Goal: Task Accomplishment & Management: Manage account settings

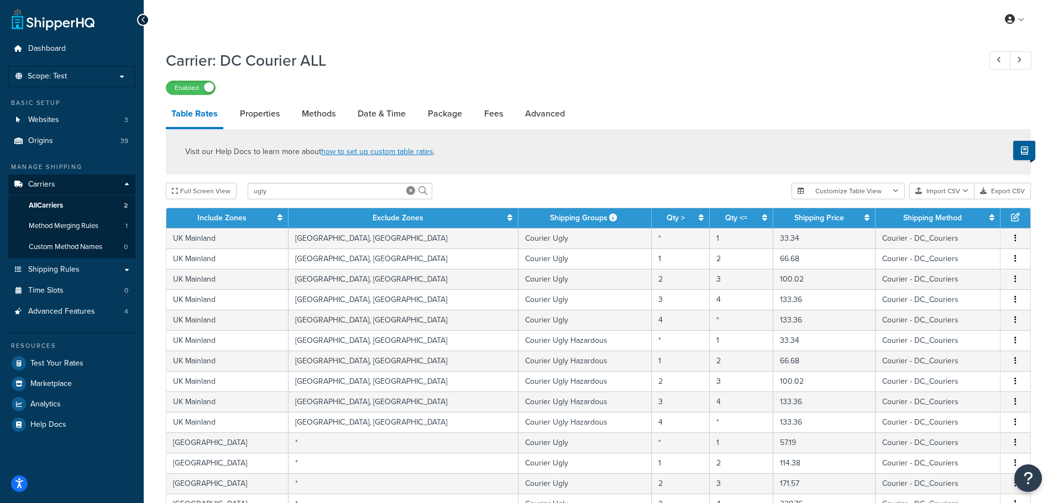
select select "25"
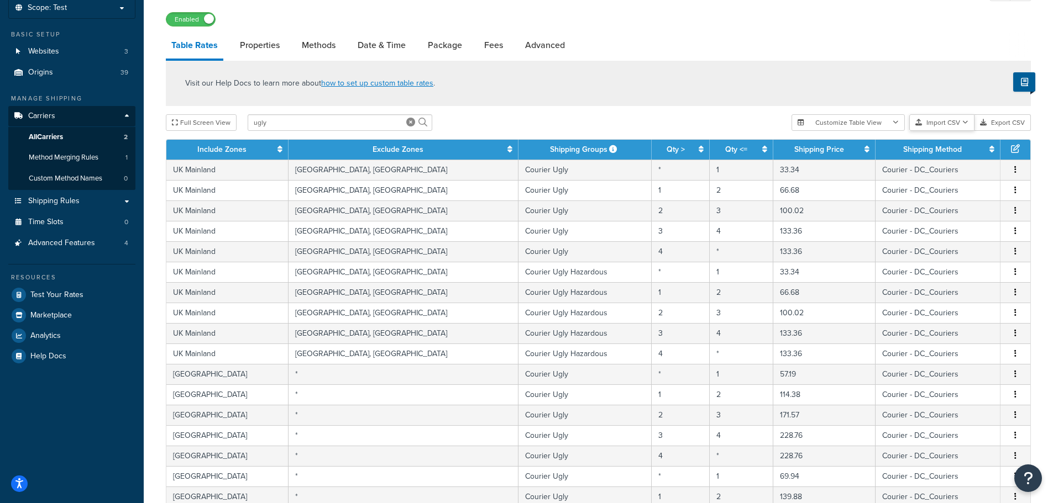
click at [958, 126] on button "Import CSV" at bounding box center [941, 122] width 65 height 17
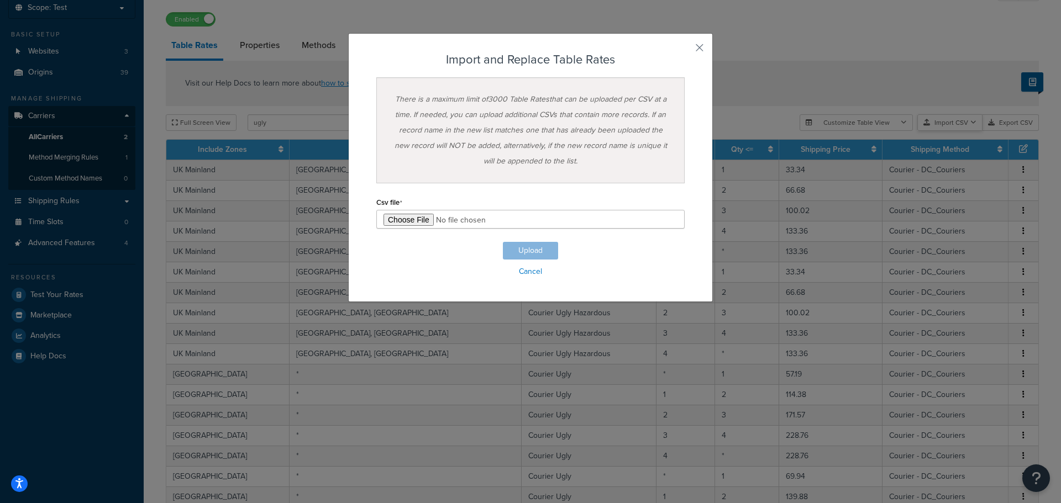
click at [958, 131] on div "Customize Table View Show all columns Show selected columns Import CSV Import a…" at bounding box center [919, 122] width 239 height 17
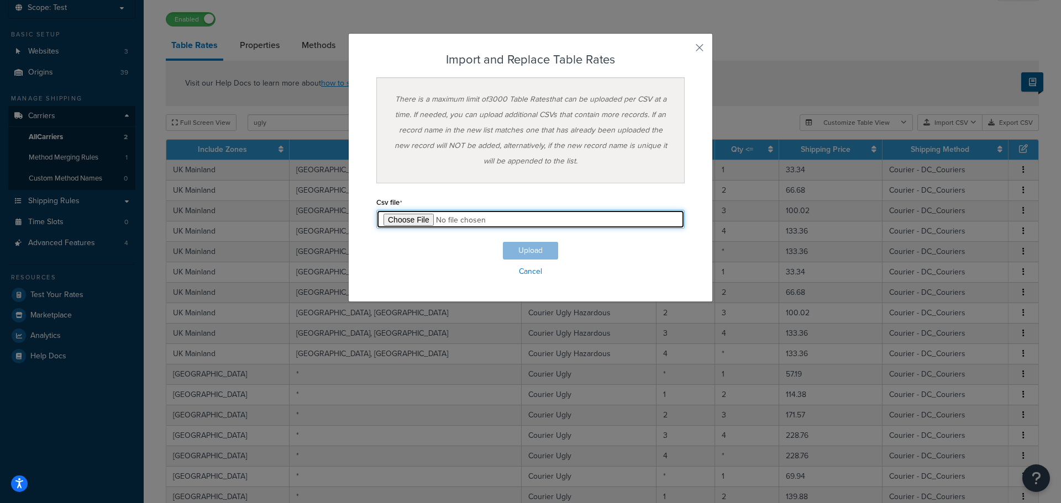
click at [406, 222] on input "file" at bounding box center [530, 219] width 308 height 19
type input "C:\fakepath\Table Rate Test Import-2025-10-06.csv"
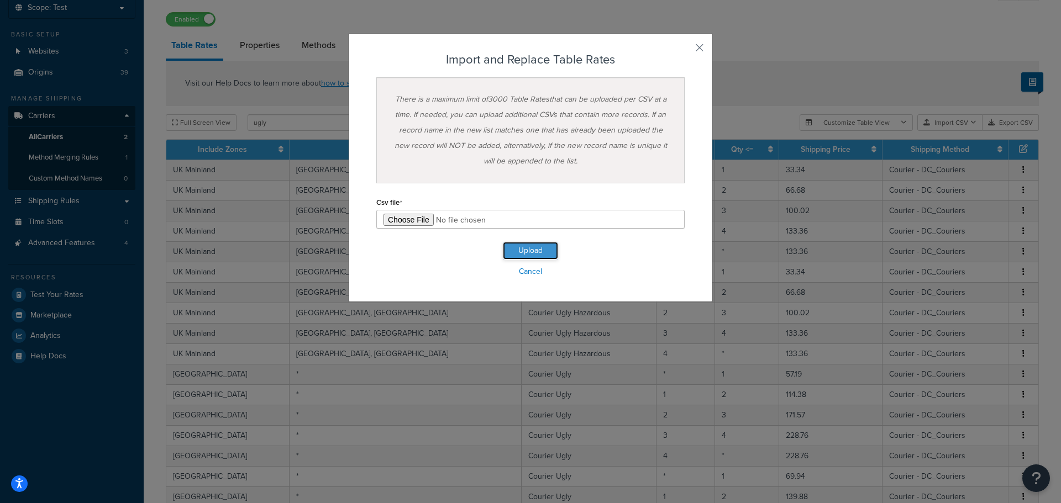
click at [515, 253] on button "Upload" at bounding box center [530, 251] width 55 height 18
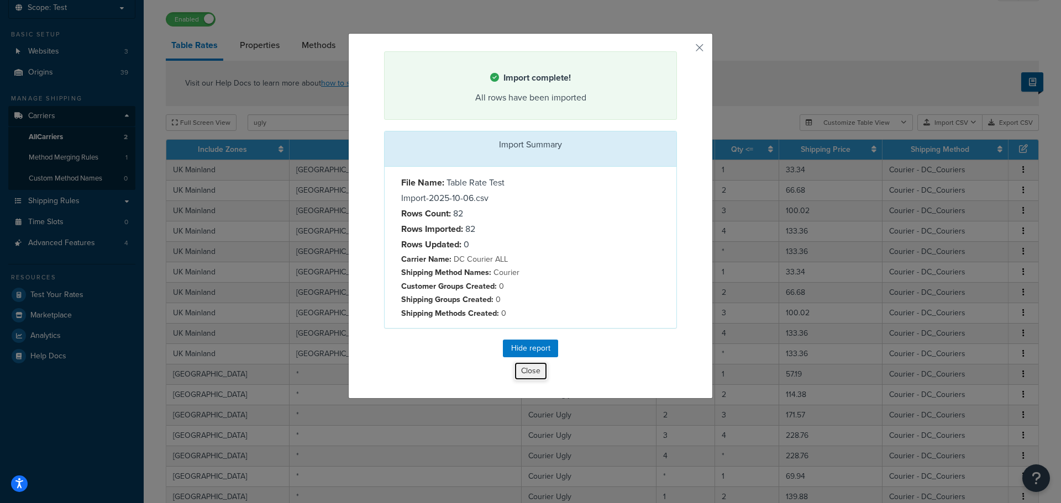
click at [529, 371] on button "Close" at bounding box center [531, 371] width 34 height 19
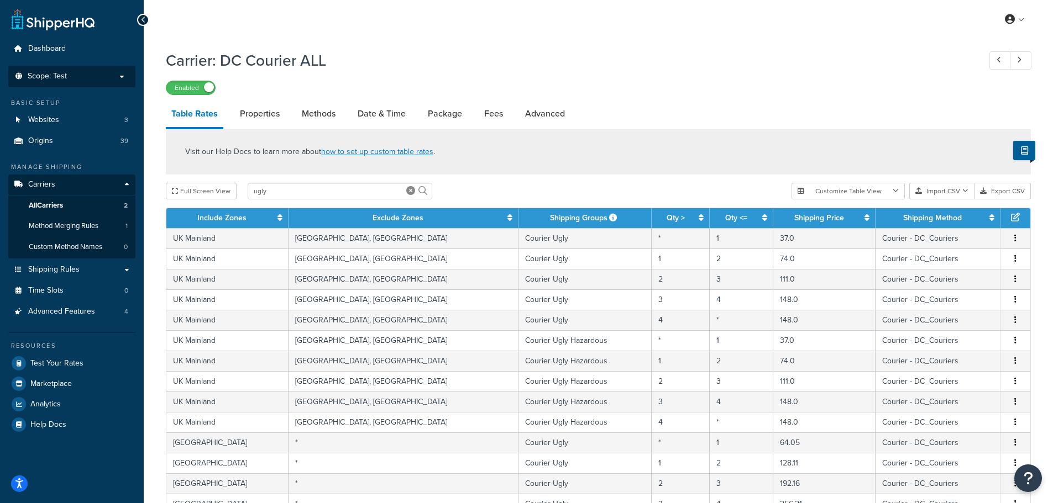
click at [102, 78] on p "Scope: Test" at bounding box center [71, 76] width 117 height 9
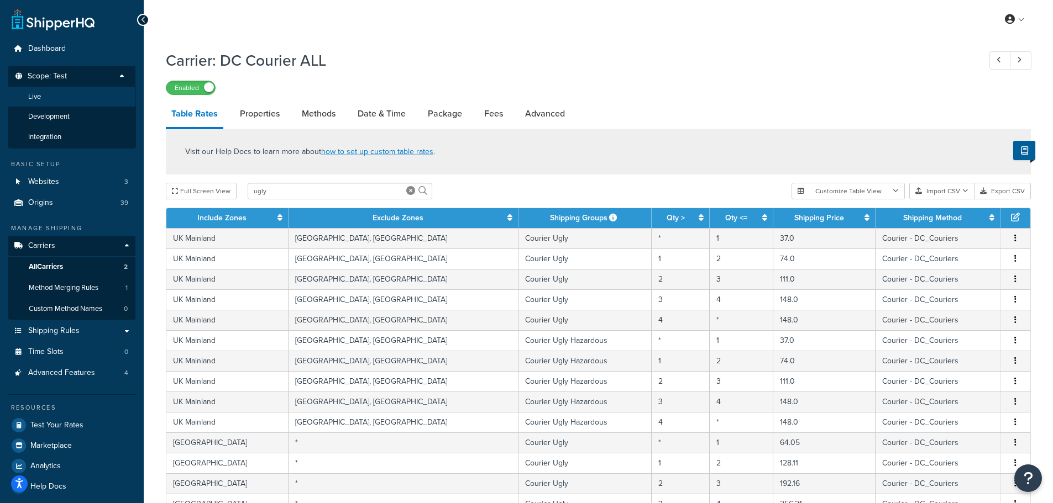
click at [93, 95] on li "Live" at bounding box center [72, 97] width 128 height 20
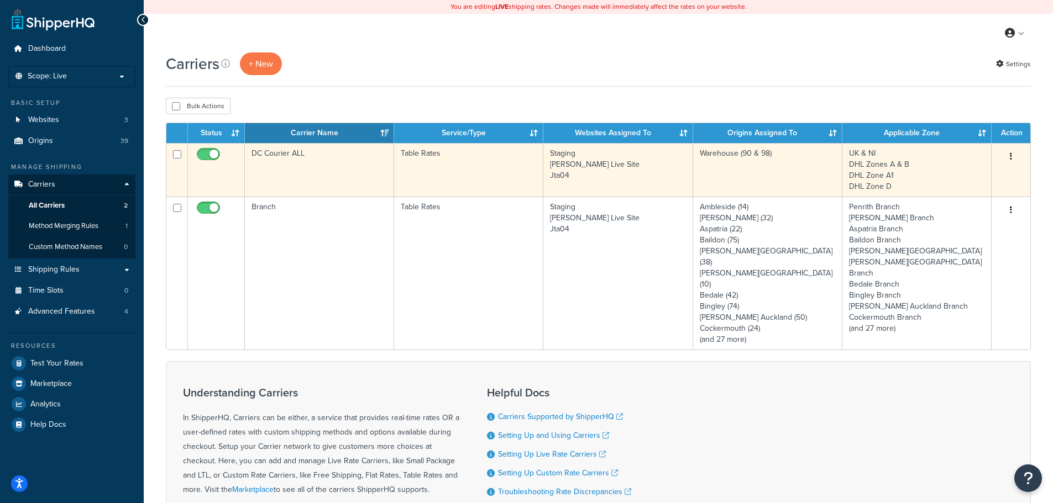
click at [532, 167] on td "Table Rates" at bounding box center [468, 170] width 149 height 54
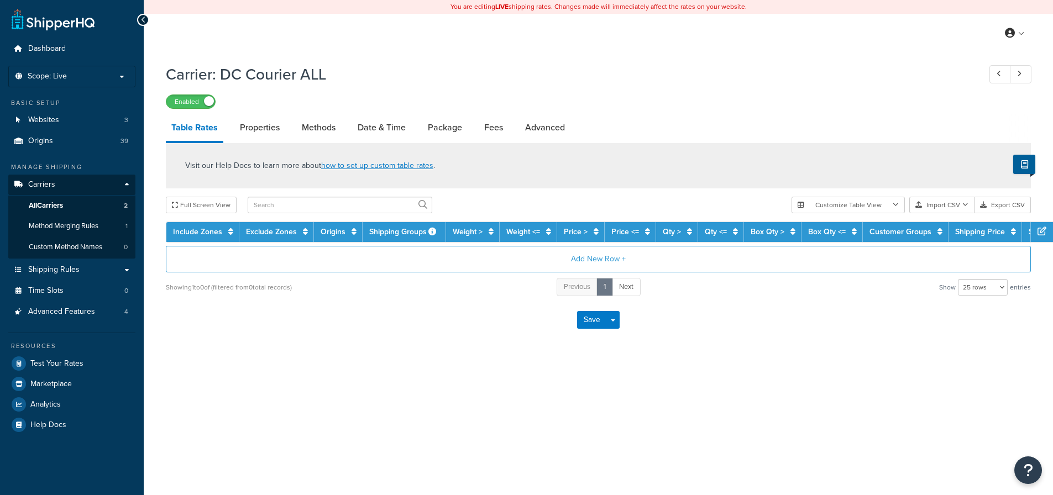
select select "25"
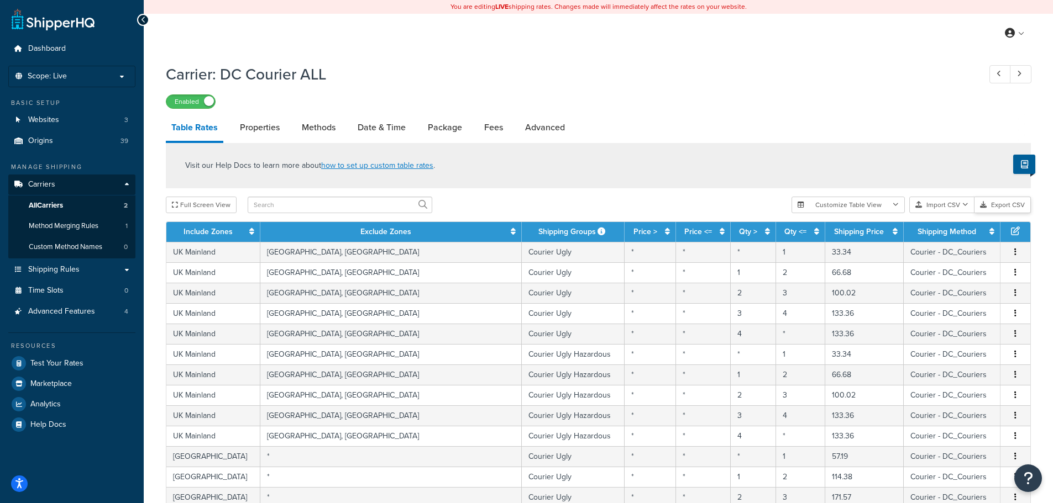
click at [993, 206] on button "Export CSV" at bounding box center [1002, 205] width 56 height 17
drag, startPoint x: 947, startPoint y: 206, endPoint x: 944, endPoint y: 200, distance: 6.2
click at [947, 206] on button "Import CSV" at bounding box center [941, 205] width 65 height 17
click at [944, 200] on button "Import CSV" at bounding box center [941, 205] width 65 height 17
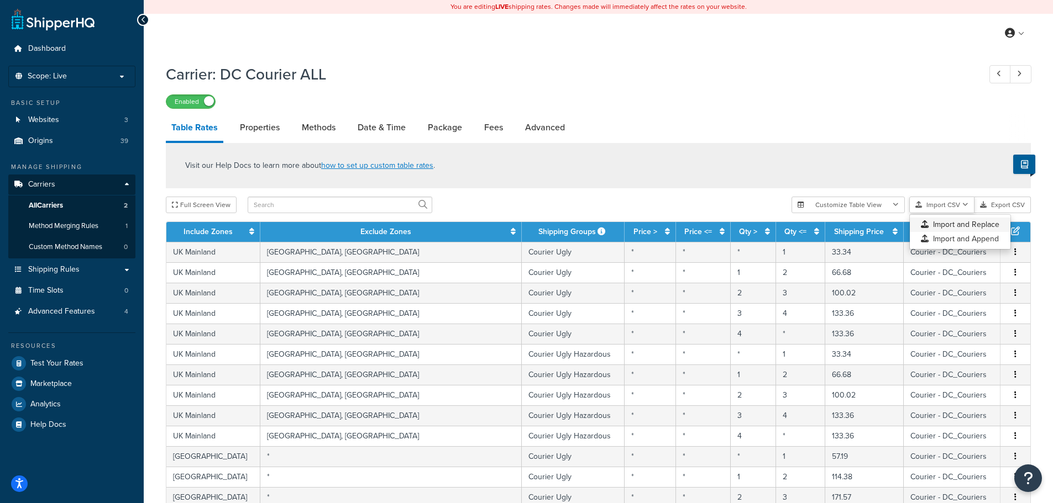
click at [948, 213] on div "Customize Table View Show all columns Show selected columns Import CSV Import a…" at bounding box center [910, 205] width 239 height 17
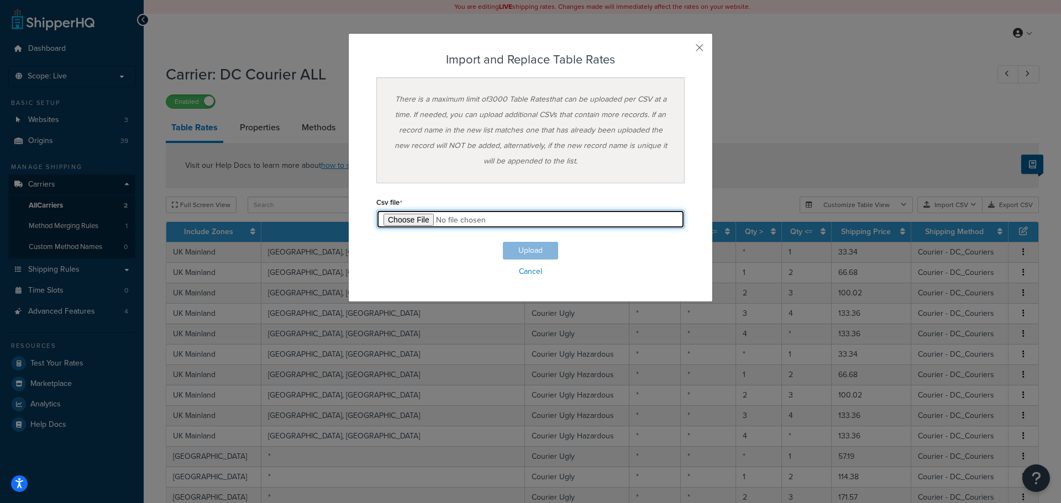
click at [416, 221] on input "file" at bounding box center [530, 219] width 308 height 19
type input "C:\fakepath\Table Rate Live Import-2025-10-06.csv"
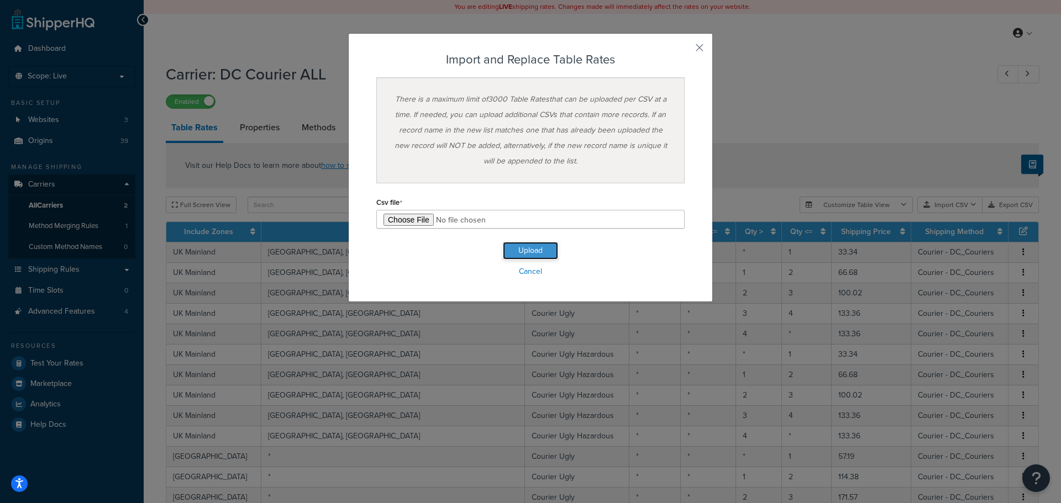
click at [540, 255] on button "Upload" at bounding box center [530, 251] width 55 height 18
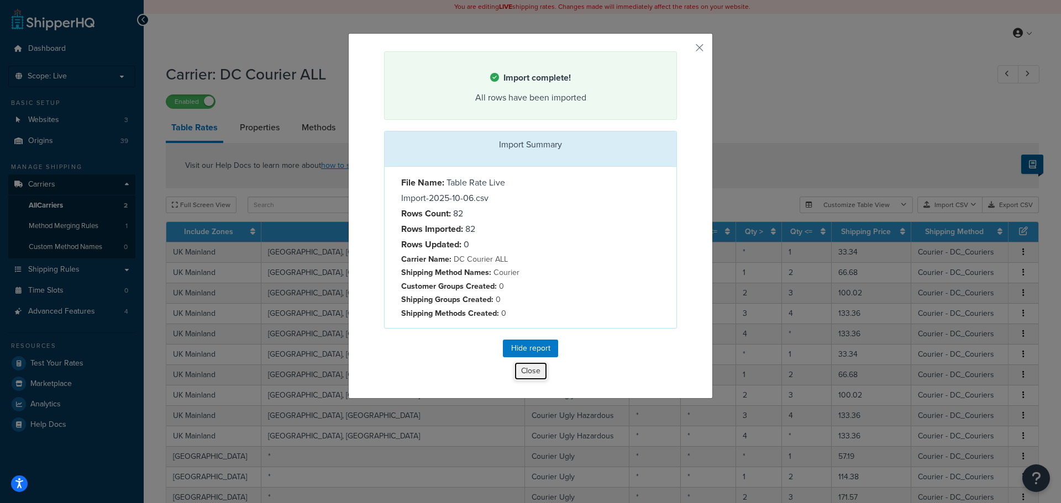
click at [528, 373] on button "Close" at bounding box center [531, 371] width 34 height 19
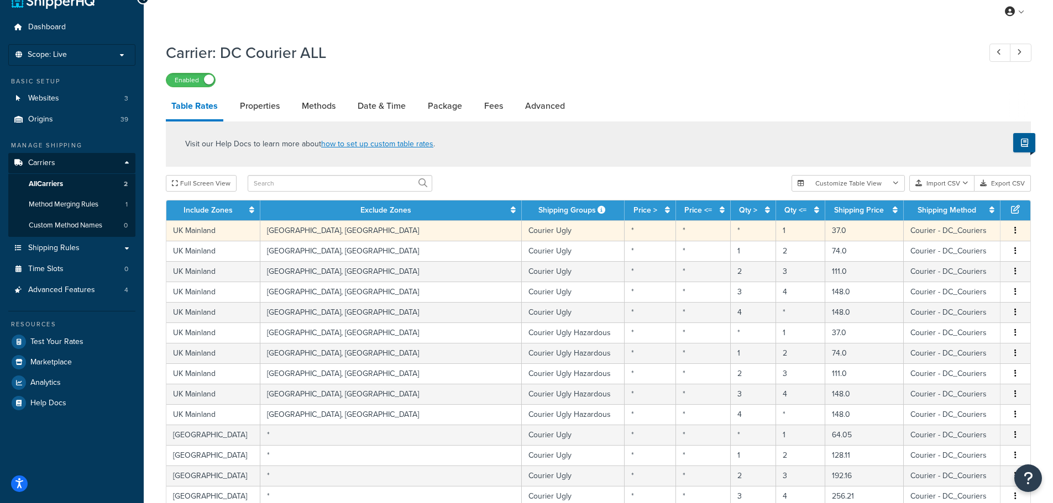
scroll to position [111, 0]
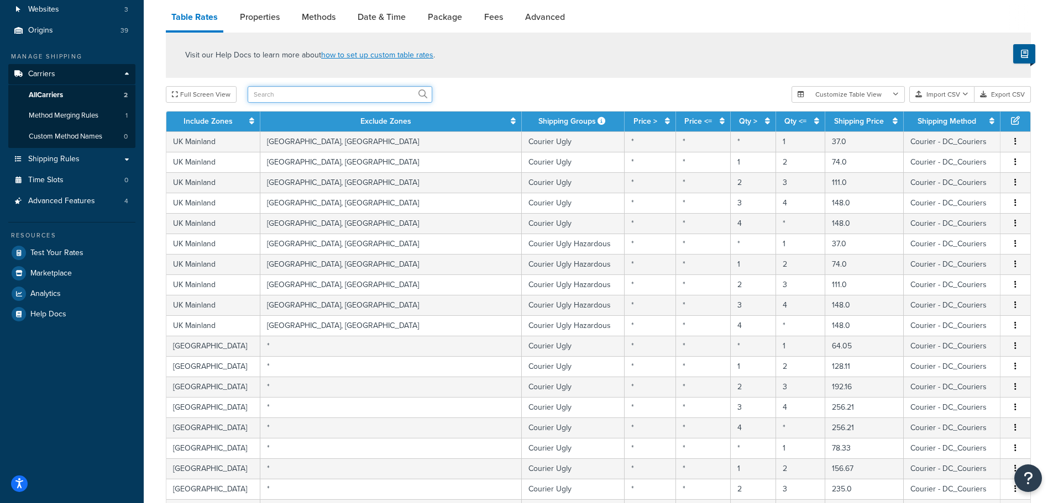
click at [270, 99] on input "text" at bounding box center [340, 94] width 185 height 17
type input "freight"
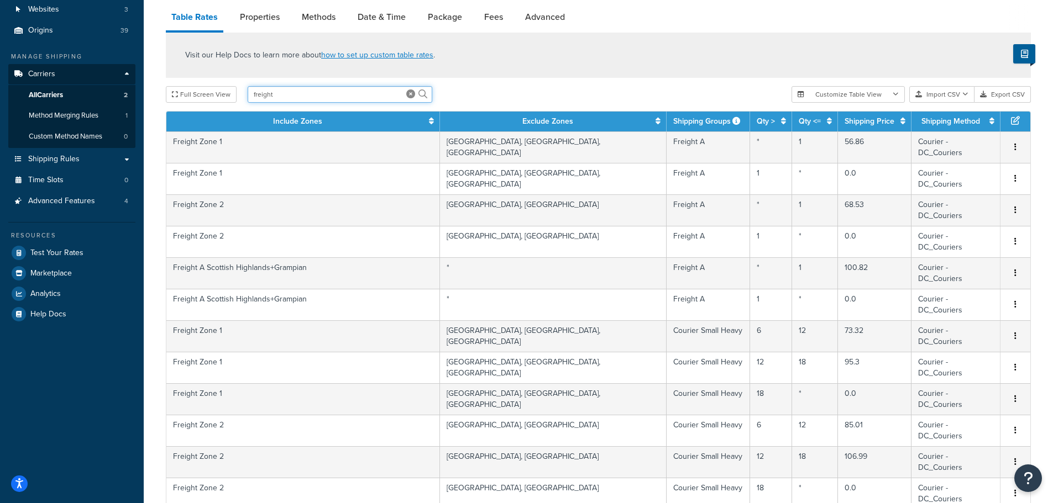
click at [331, 92] on input "freight" at bounding box center [340, 94] width 185 height 17
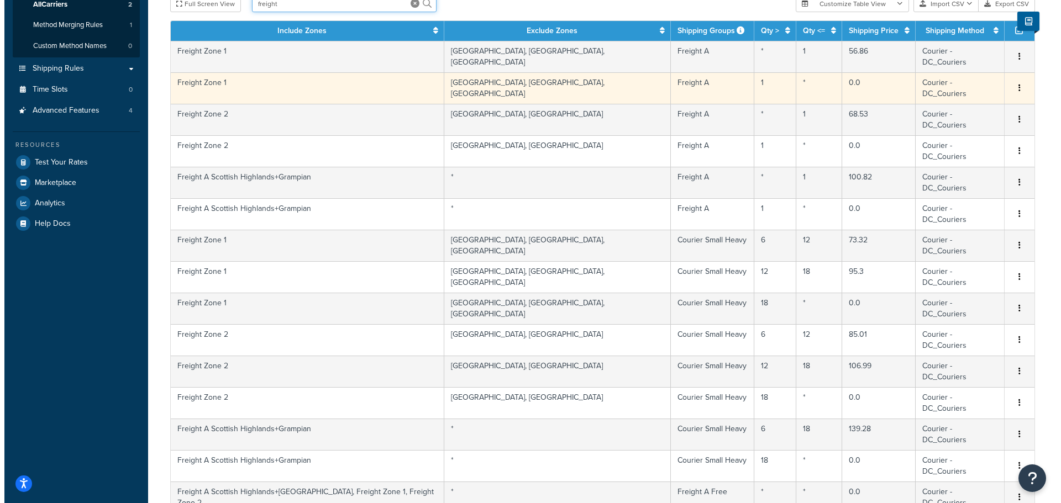
scroll to position [146, 0]
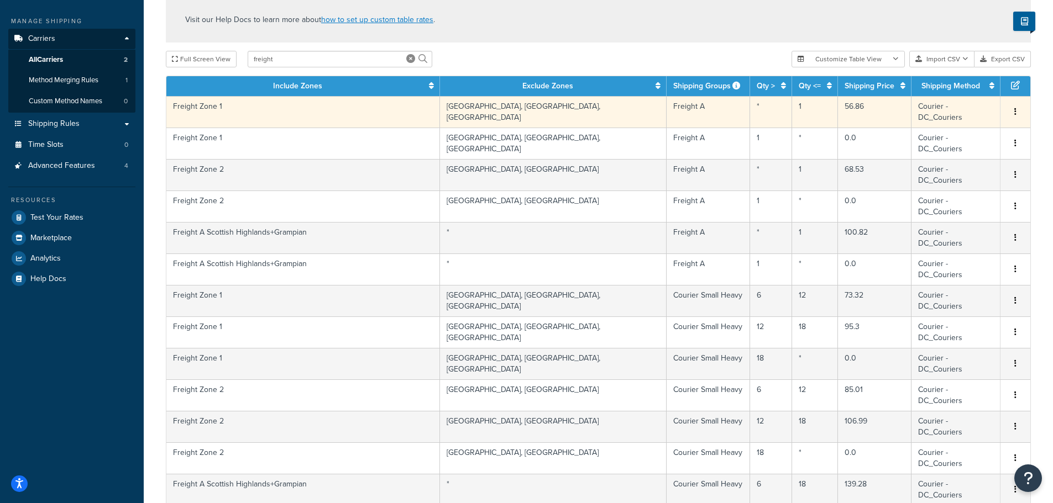
click at [1016, 106] on button "button" at bounding box center [1015, 112] width 9 height 12
click at [973, 83] on div "Edit" at bounding box center [959, 84] width 78 height 23
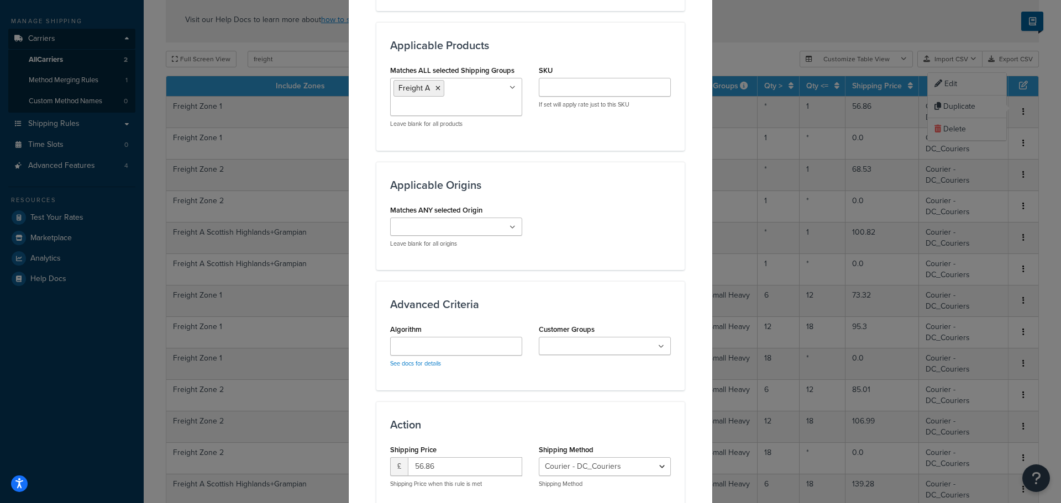
scroll to position [734, 0]
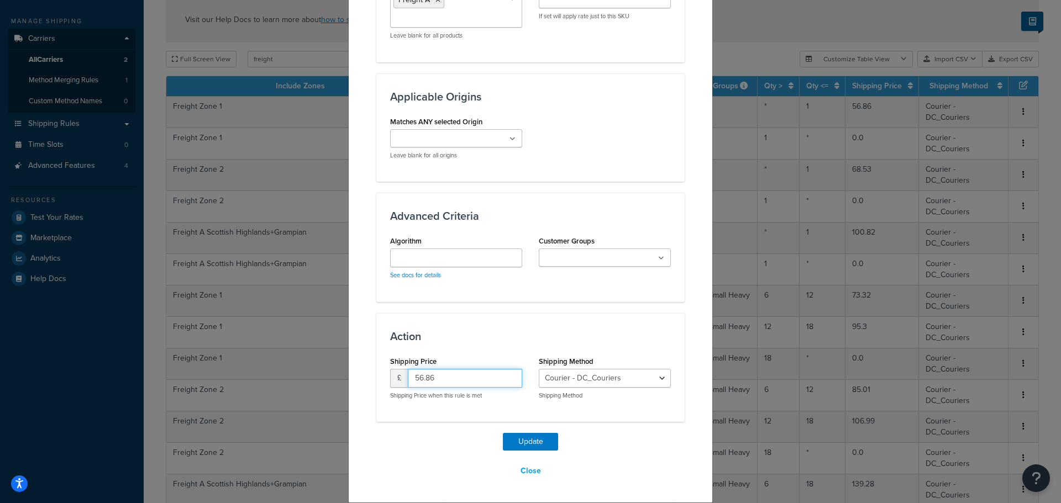
drag, startPoint x: 434, startPoint y: 376, endPoint x: 371, endPoint y: 380, distance: 63.1
type input "63.68"
click at [544, 442] on button "Update" at bounding box center [530, 442] width 55 height 18
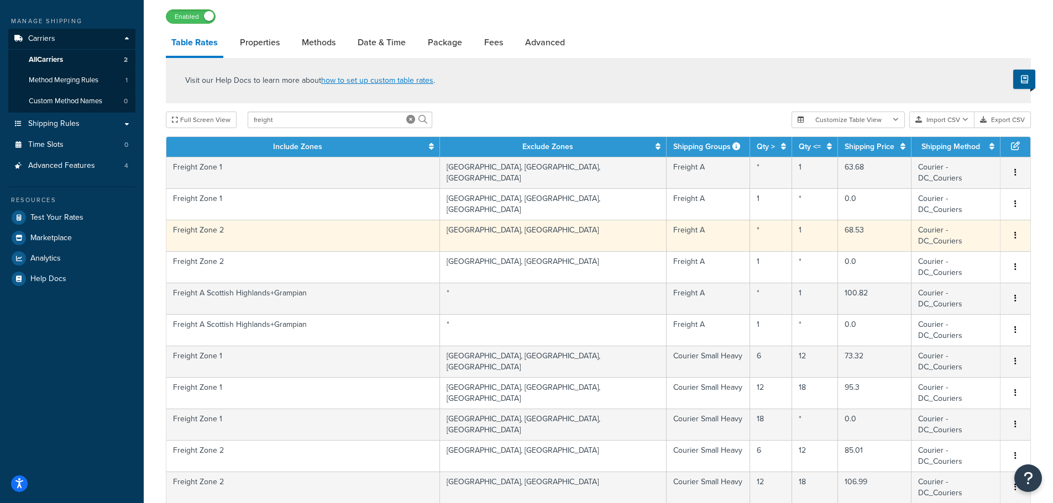
click at [1014, 232] on icon "button" at bounding box center [1015, 236] width 2 height 8
click at [980, 189] on div "Edit" at bounding box center [959, 186] width 78 height 23
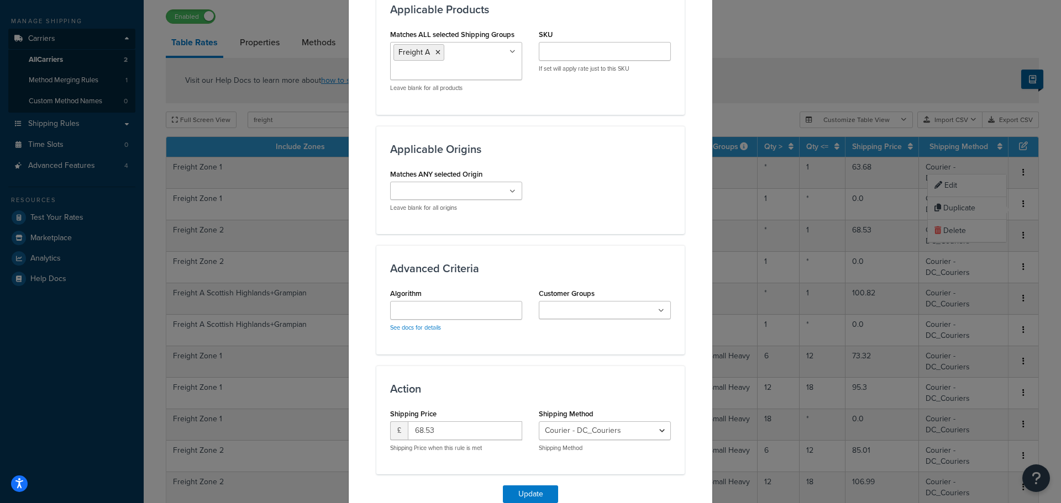
scroll to position [714, 0]
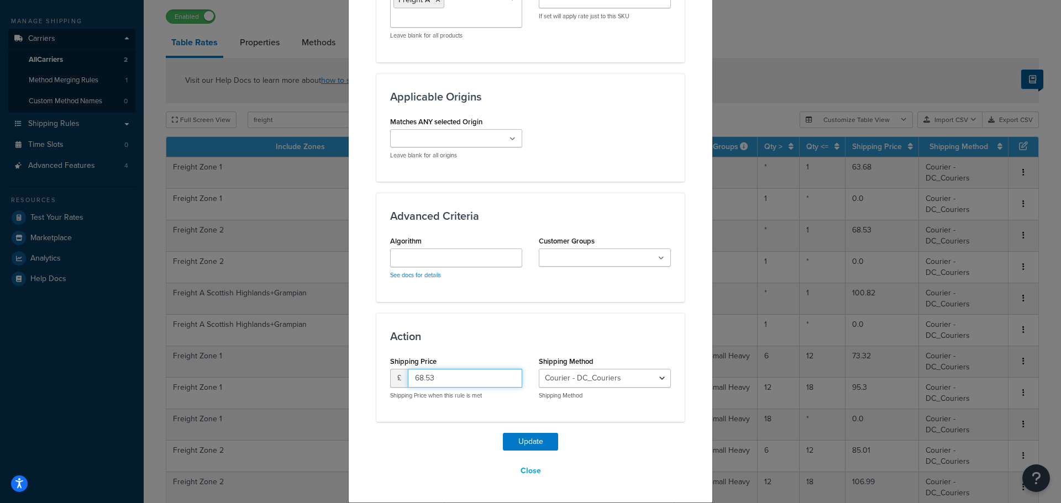
drag, startPoint x: 435, startPoint y: 377, endPoint x: 370, endPoint y: 377, distance: 65.2
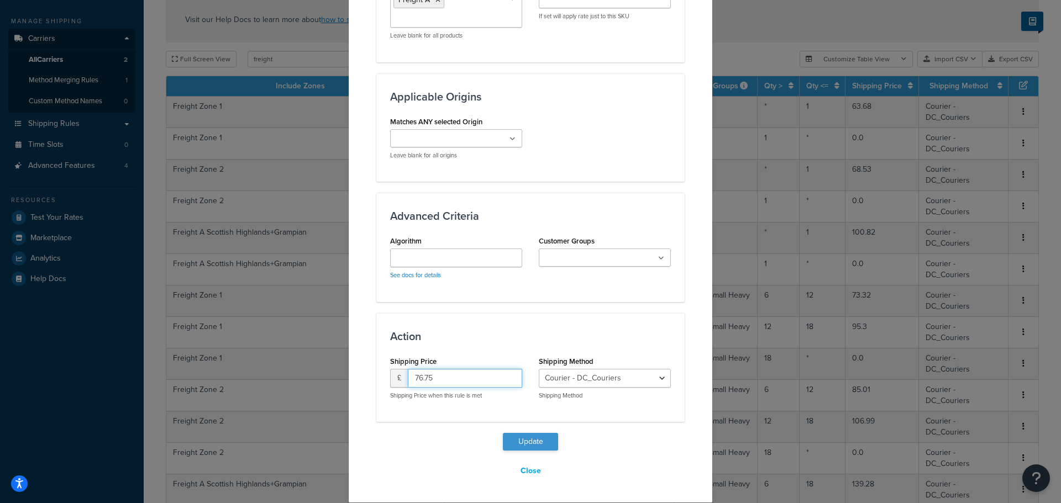
type input "76.75"
click at [545, 442] on button "Update" at bounding box center [530, 442] width 55 height 18
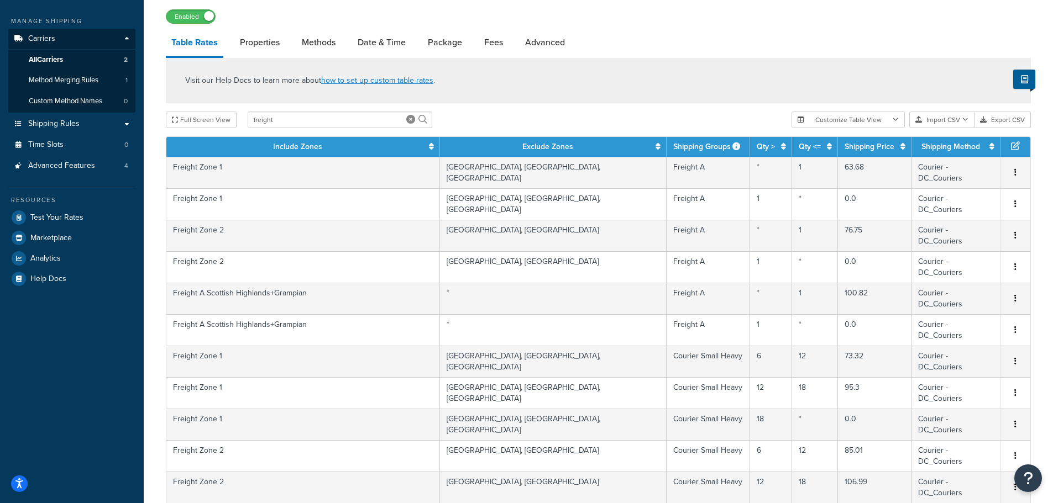
click at [1016, 295] on icon "button" at bounding box center [1015, 299] width 2 height 8
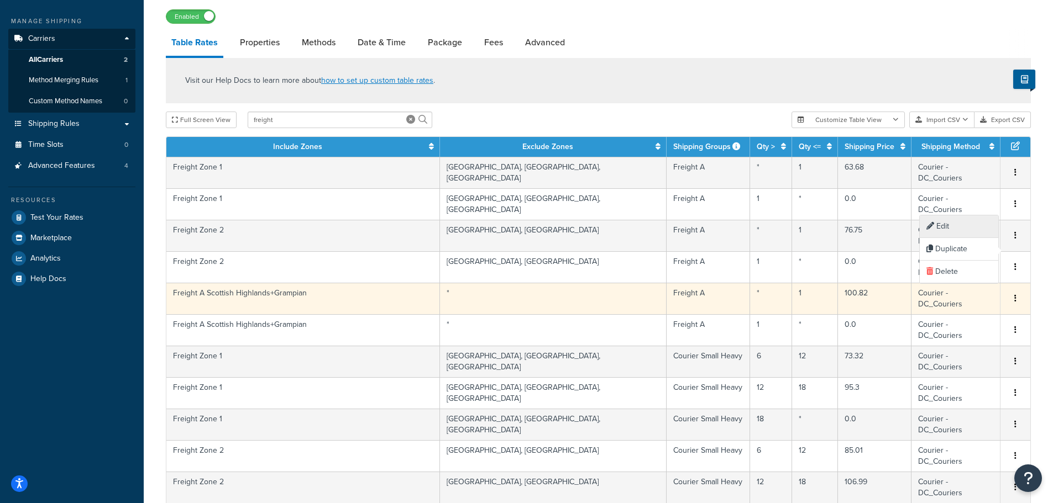
click at [964, 231] on div "Edit" at bounding box center [959, 227] width 78 height 23
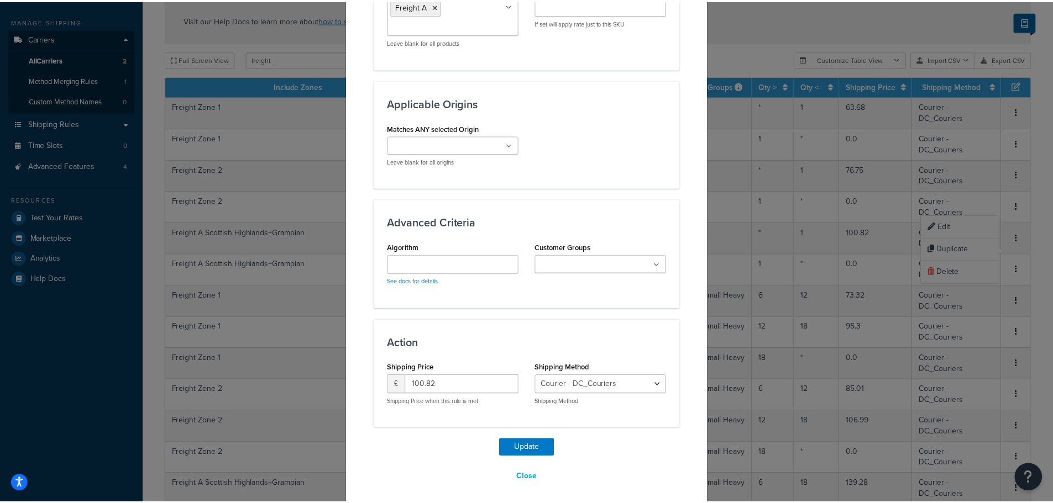
scroll to position [685, 0]
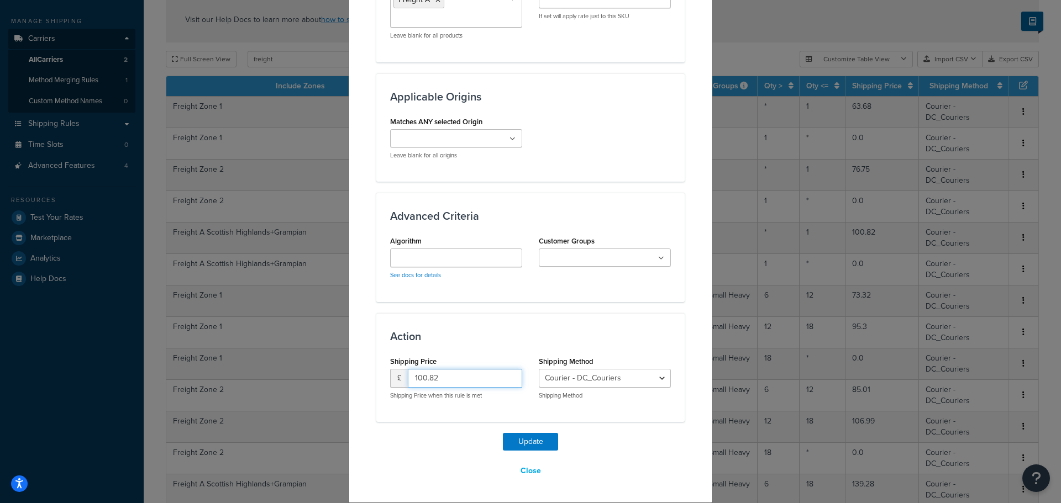
drag, startPoint x: 431, startPoint y: 380, endPoint x: 374, endPoint y: 381, distance: 56.4
click at [376, 380] on div "Action Shipping Price £ 100.82 Shipping Price when this rule is met Shipping Me…" at bounding box center [530, 367] width 308 height 109
type input "112.92"
click at [536, 440] on button "Update" at bounding box center [530, 442] width 55 height 18
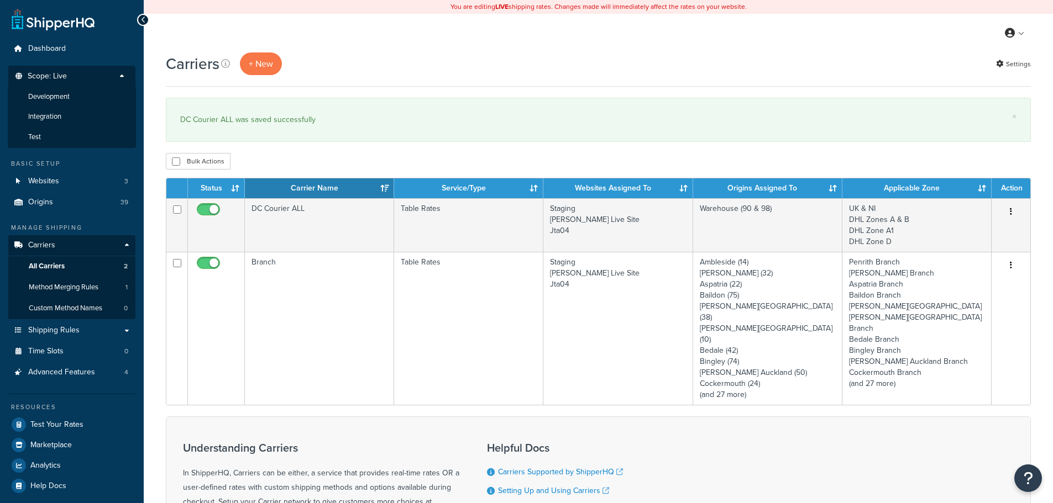
click at [91, 130] on li "Test" at bounding box center [72, 137] width 128 height 20
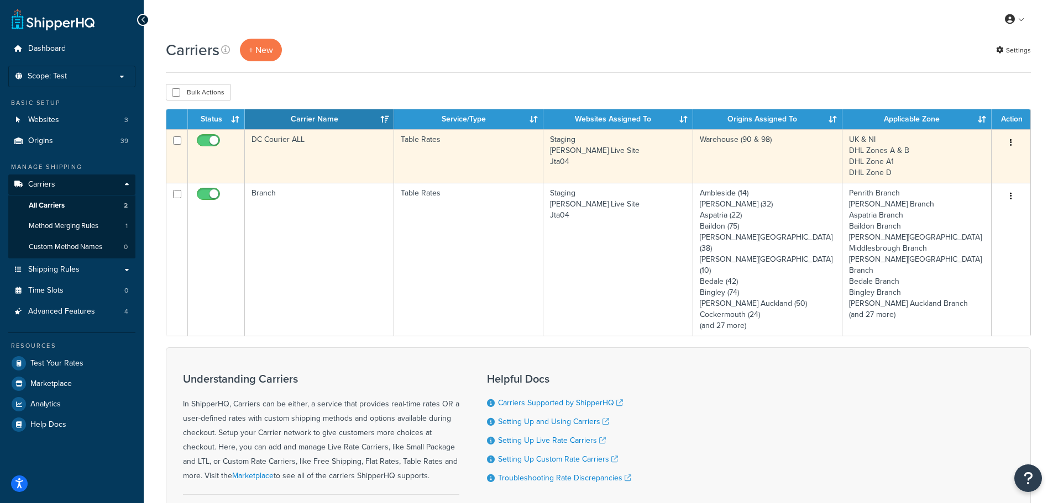
click at [351, 154] on td "DC Courier ALL" at bounding box center [319, 156] width 149 height 54
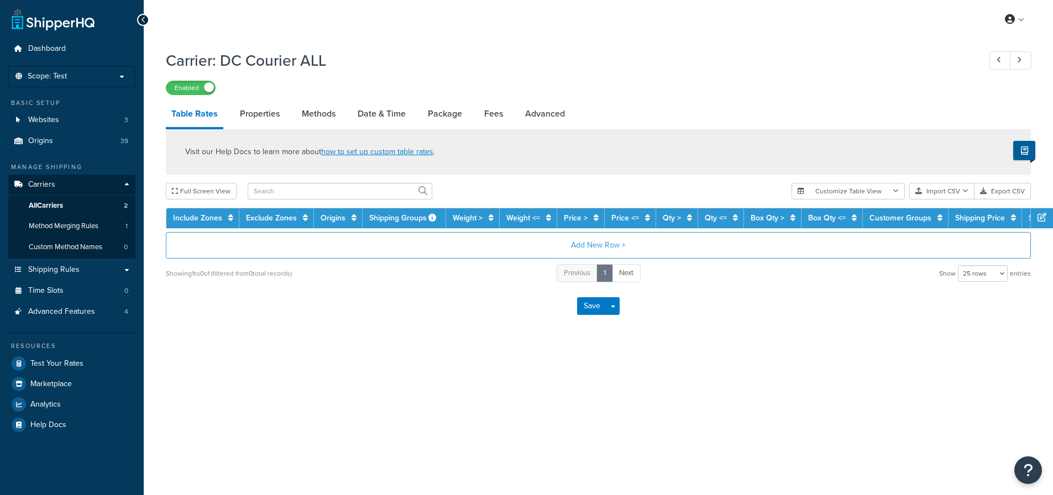
select select "25"
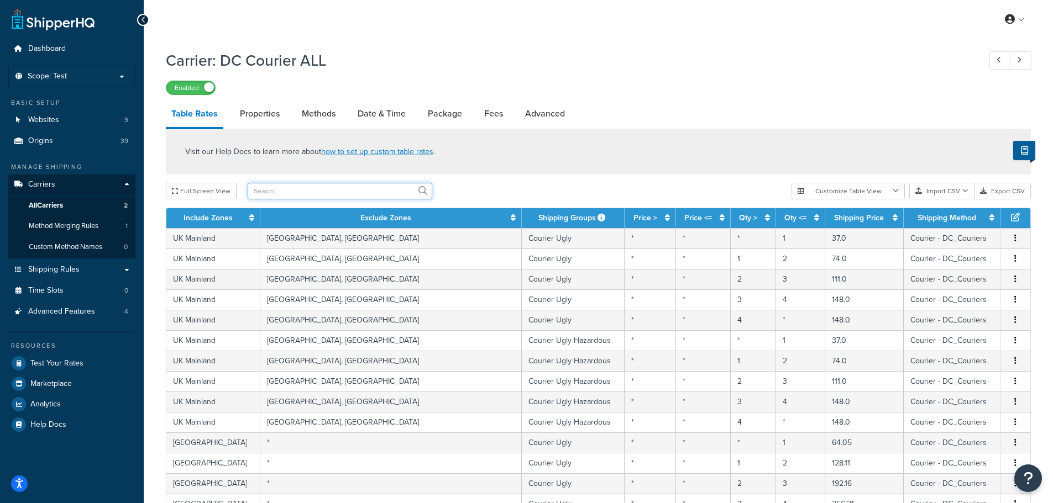
click at [320, 193] on input "text" at bounding box center [340, 191] width 185 height 17
type input "fre"
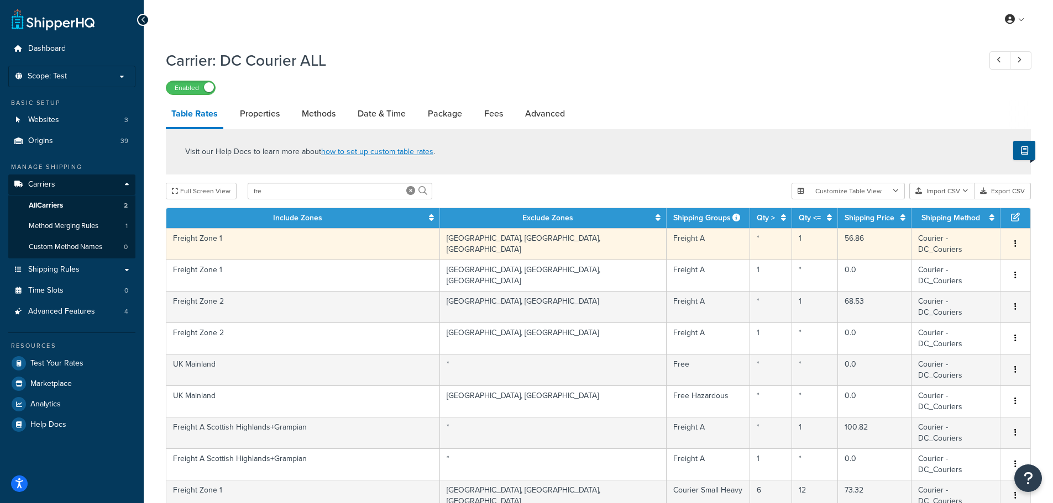
click at [1016, 240] on icon "button" at bounding box center [1015, 244] width 2 height 8
click at [963, 217] on div "Edit" at bounding box center [959, 216] width 78 height 23
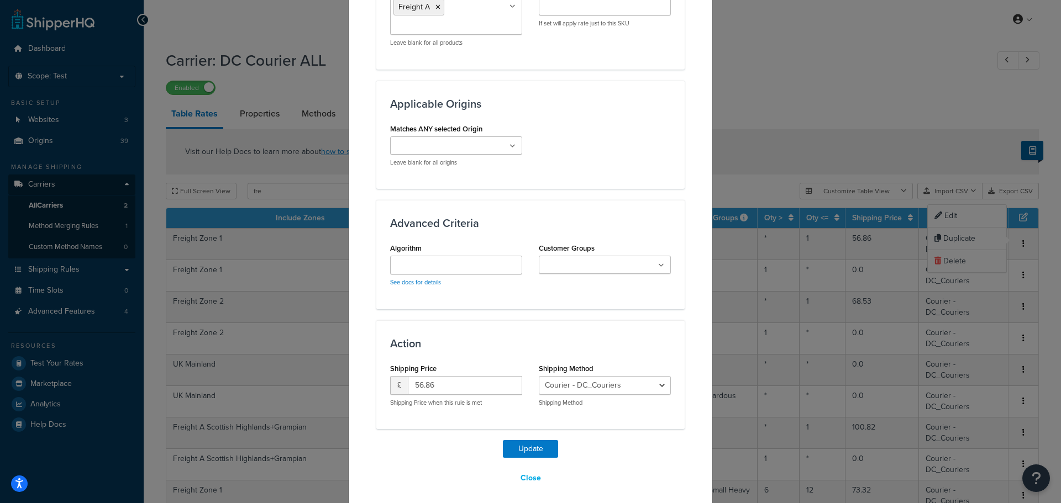
scroll to position [734, 0]
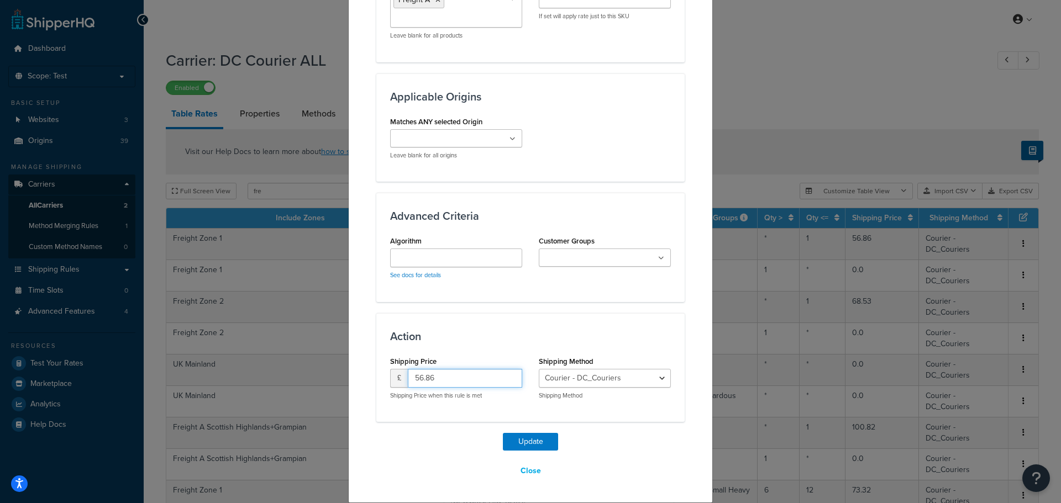
drag, startPoint x: 397, startPoint y: 371, endPoint x: 369, endPoint y: 371, distance: 27.6
click at [376, 371] on div "Action Shipping Price £ 56.86 Shipping Price when this rule is met Shipping Met…" at bounding box center [530, 367] width 308 height 109
type input "63.68"
click at [511, 438] on button "Update" at bounding box center [530, 442] width 55 height 18
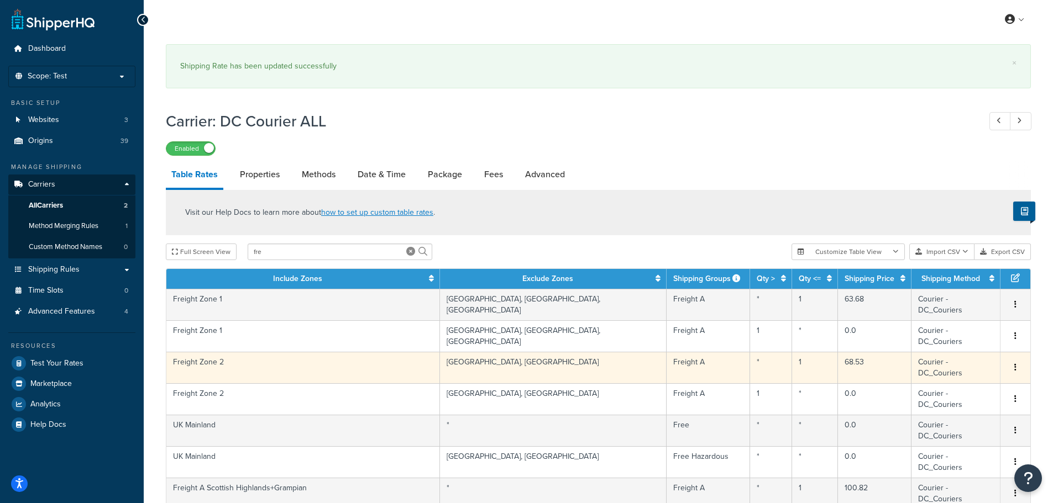
click at [1017, 362] on button "button" at bounding box center [1015, 368] width 9 height 12
click at [969, 322] on div "Edit" at bounding box center [959, 318] width 78 height 23
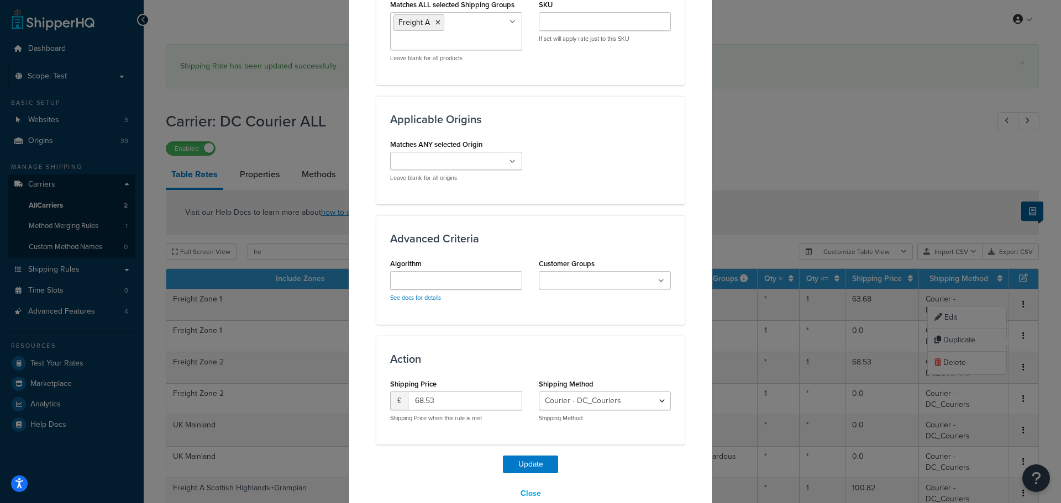
scroll to position [714, 0]
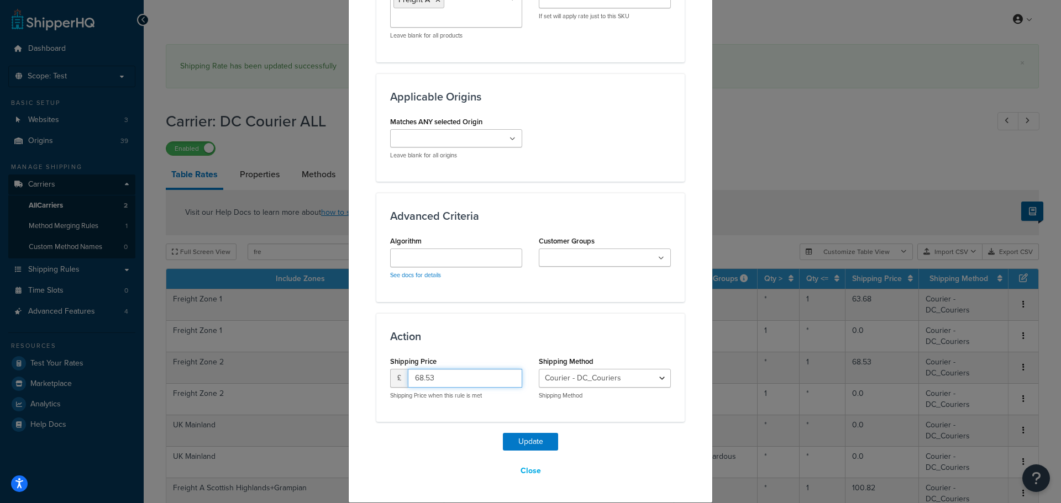
click at [430, 382] on input "68.53" at bounding box center [465, 378] width 114 height 19
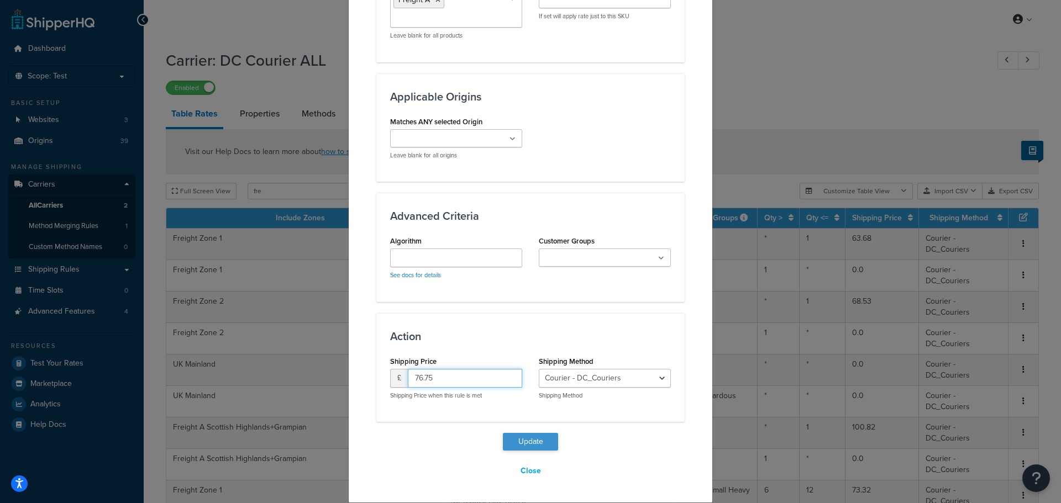
type input "76.75"
click at [518, 440] on button "Update" at bounding box center [530, 442] width 55 height 18
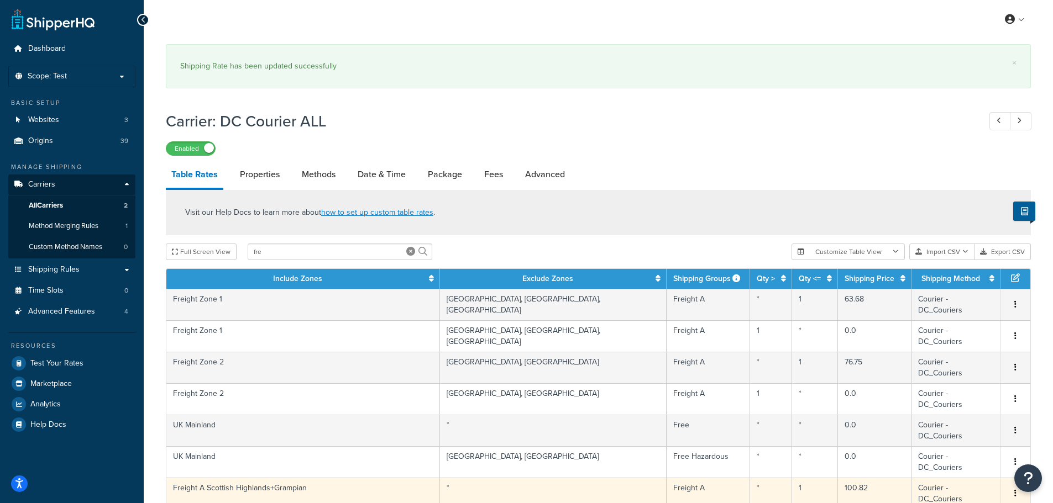
click at [1014, 490] on icon "button" at bounding box center [1015, 494] width 2 height 8
click at [977, 401] on div "Edit" at bounding box center [959, 400] width 78 height 23
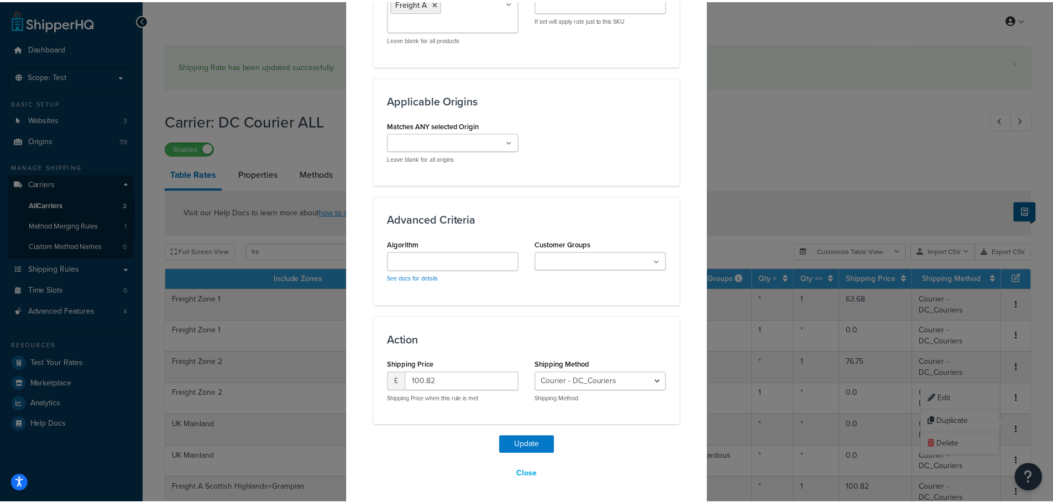
scroll to position [685, 0]
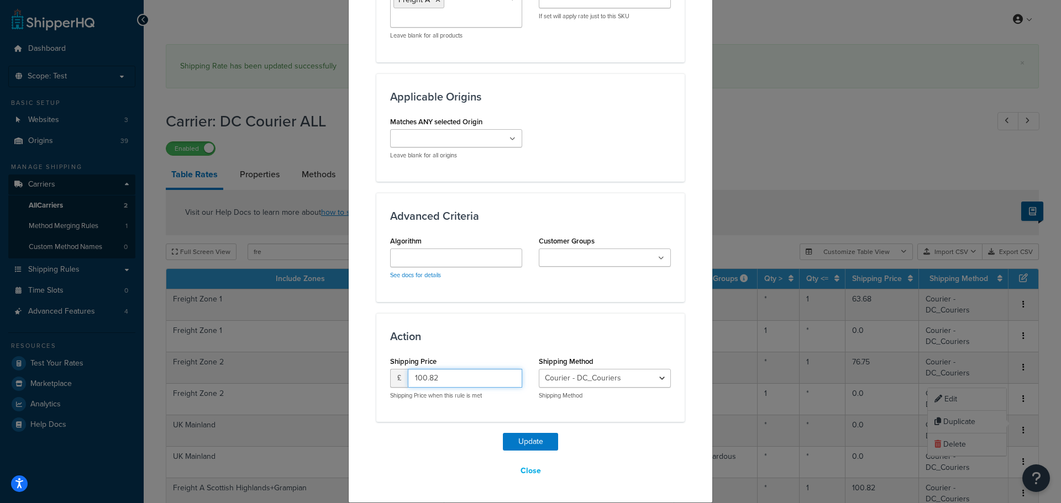
click at [419, 375] on input "100.82" at bounding box center [465, 378] width 114 height 19
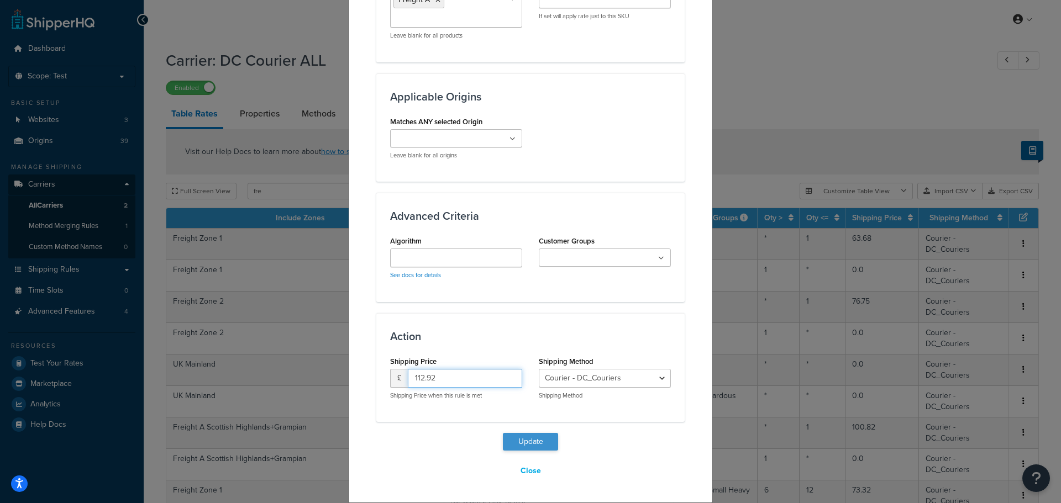
type input "112.92"
click at [519, 440] on button "Update" at bounding box center [530, 442] width 55 height 18
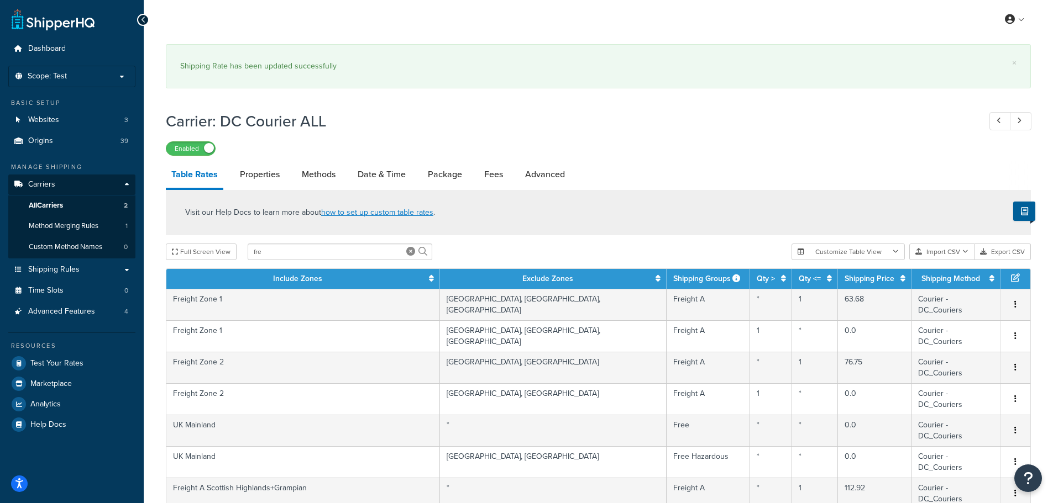
scroll to position [289, 0]
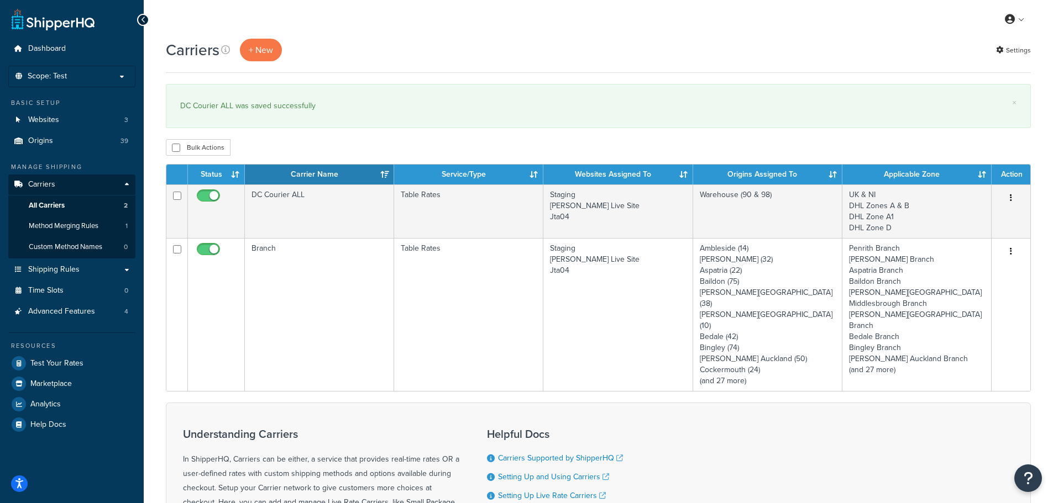
click at [446, 197] on td "Table Rates" at bounding box center [468, 212] width 149 height 54
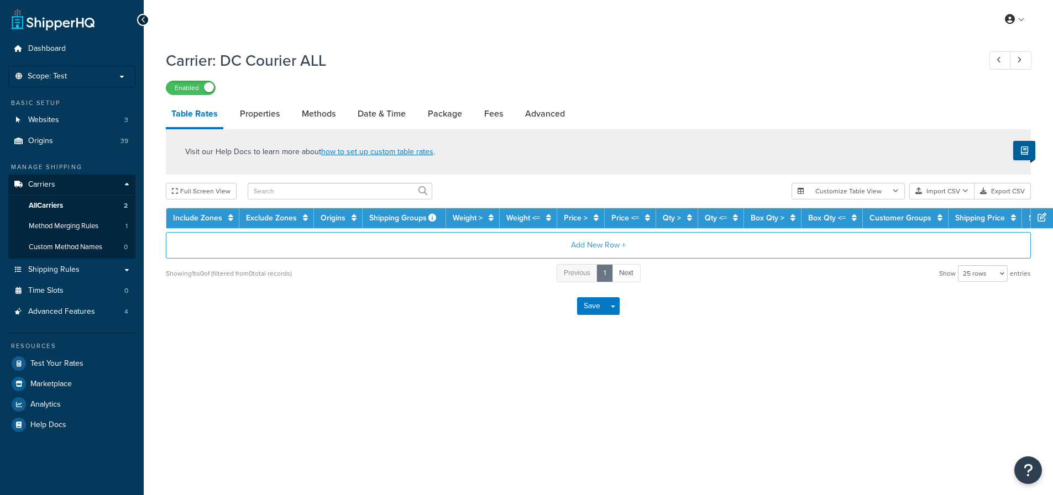
select select "25"
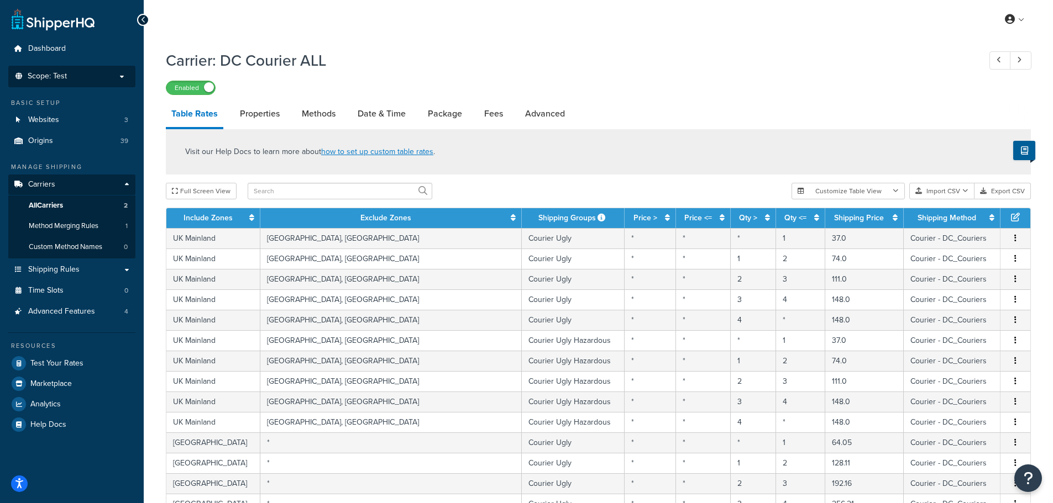
click at [130, 81] on li "Scope: Test" at bounding box center [71, 77] width 127 height 22
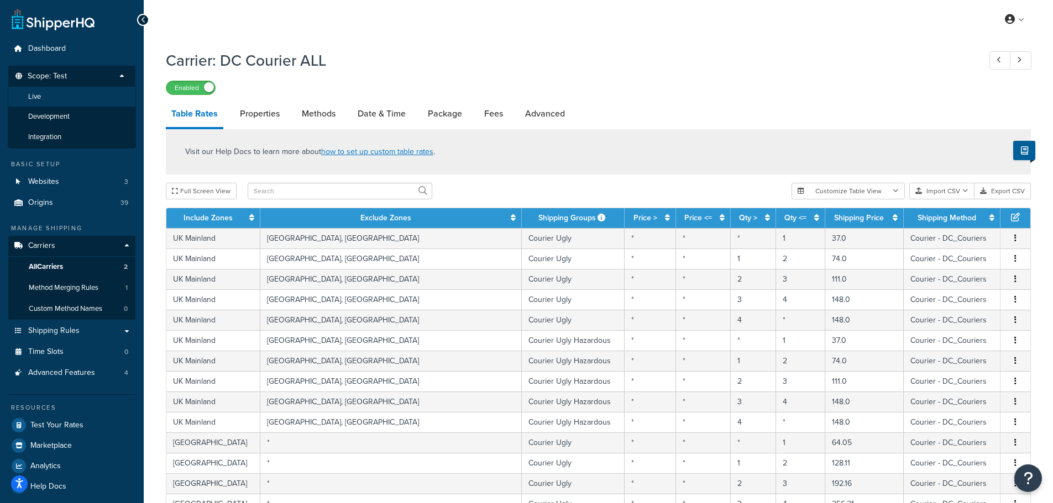
click at [111, 92] on li "Live" at bounding box center [72, 97] width 128 height 20
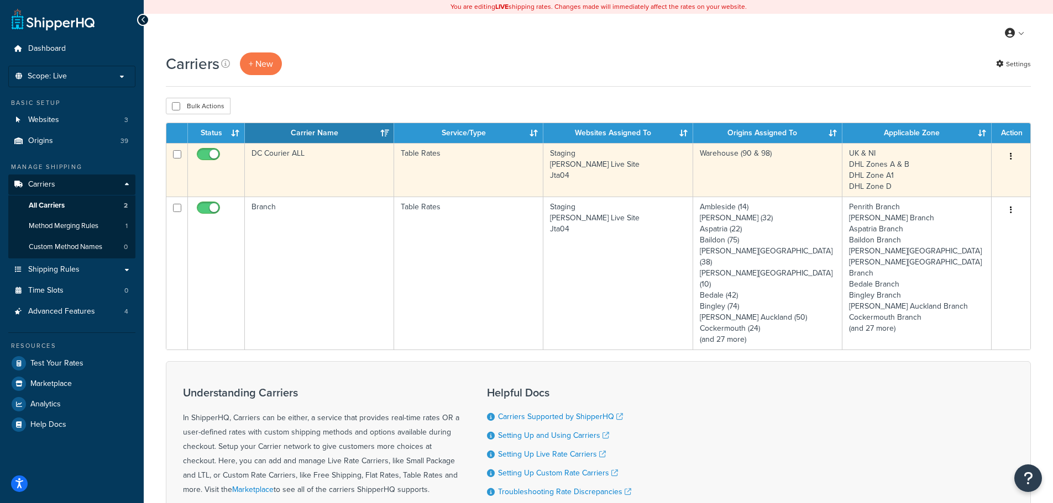
click at [459, 169] on td "Table Rates" at bounding box center [468, 170] width 149 height 54
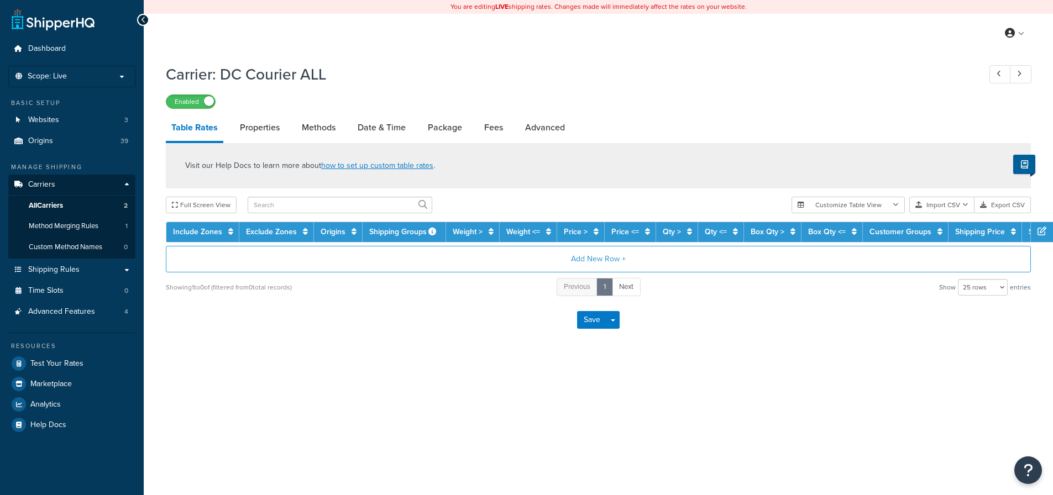
select select "25"
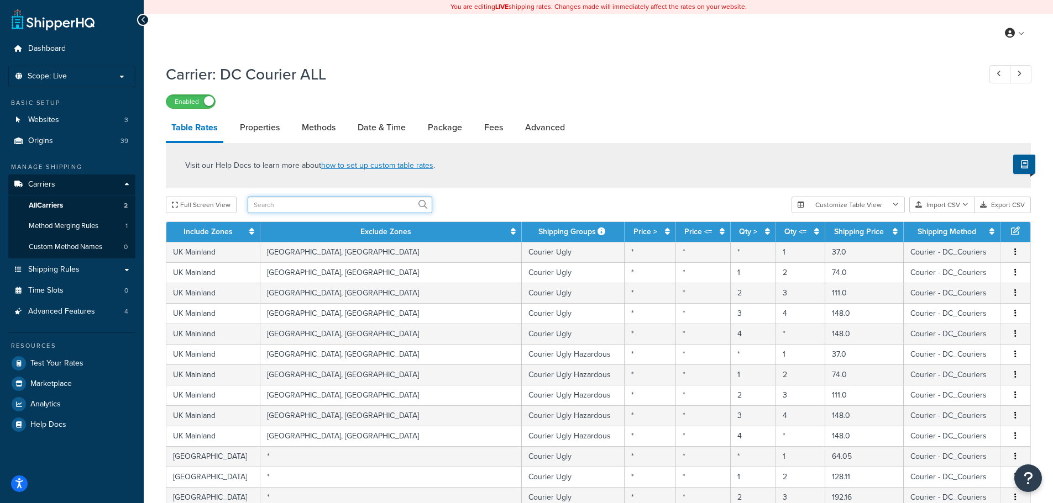
click at [357, 203] on input "text" at bounding box center [340, 205] width 185 height 17
type input "freight"
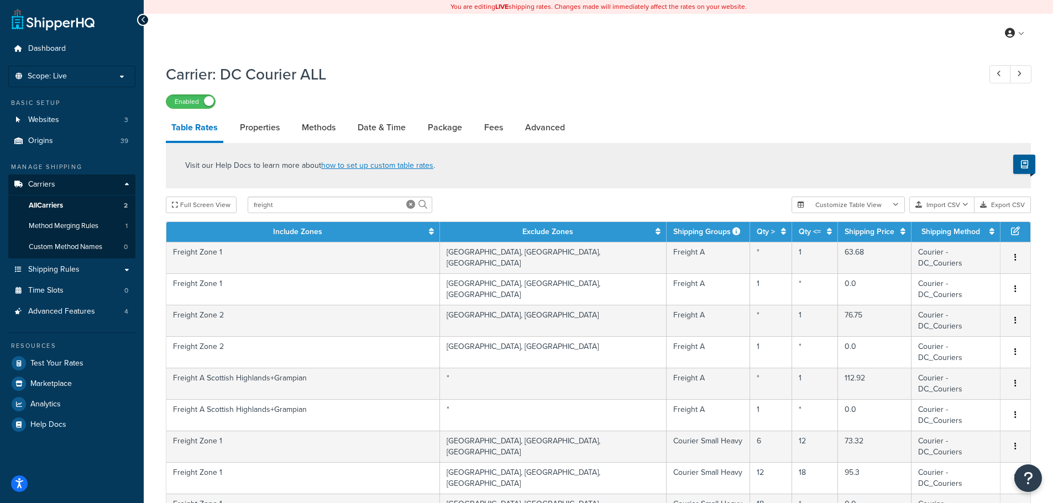
click at [553, 188] on div "Visit our Help Docs to learn more about how to set up custom table rates ." at bounding box center [598, 165] width 865 height 45
